Goal: Task Accomplishment & Management: Complete application form

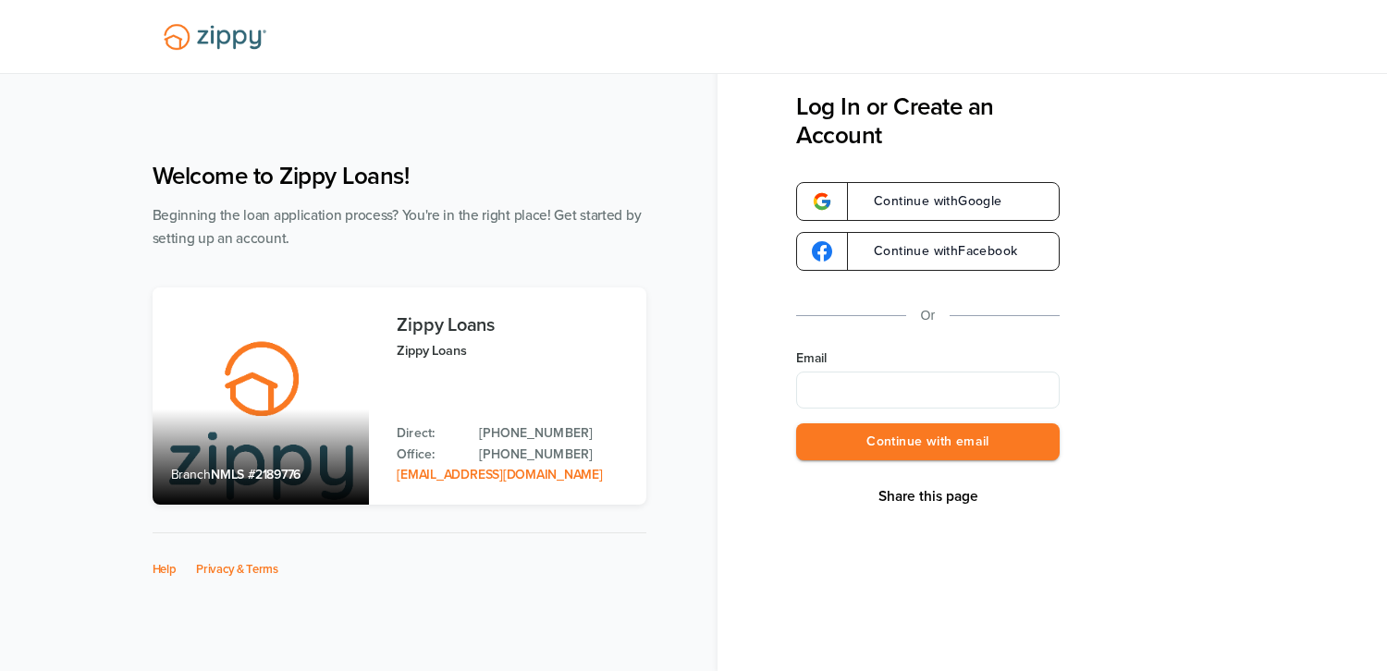
click at [818, 383] on input "Email" at bounding box center [928, 390] width 264 height 37
type input "**********"
click at [862, 453] on button "Continue with email" at bounding box center [928, 443] width 264 height 38
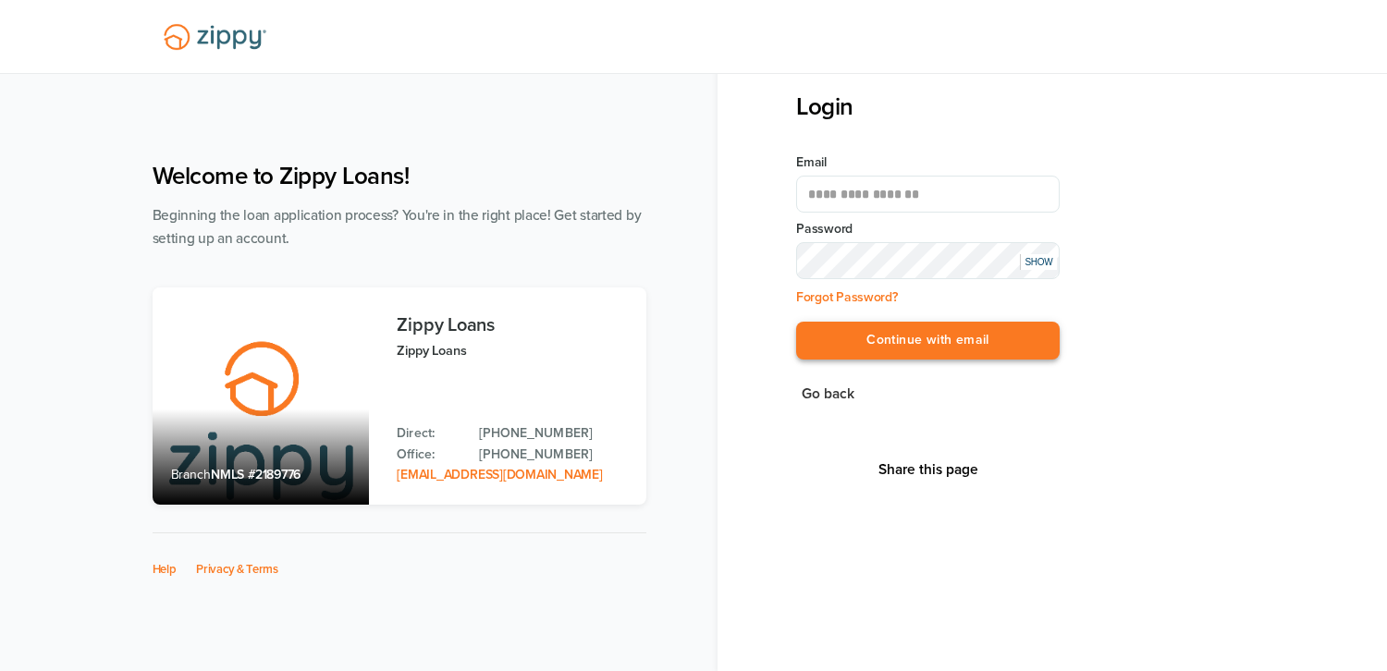
click at [1036, 341] on button "Continue with email" at bounding box center [928, 341] width 264 height 38
